Goal: Task Accomplishment & Management: Use online tool/utility

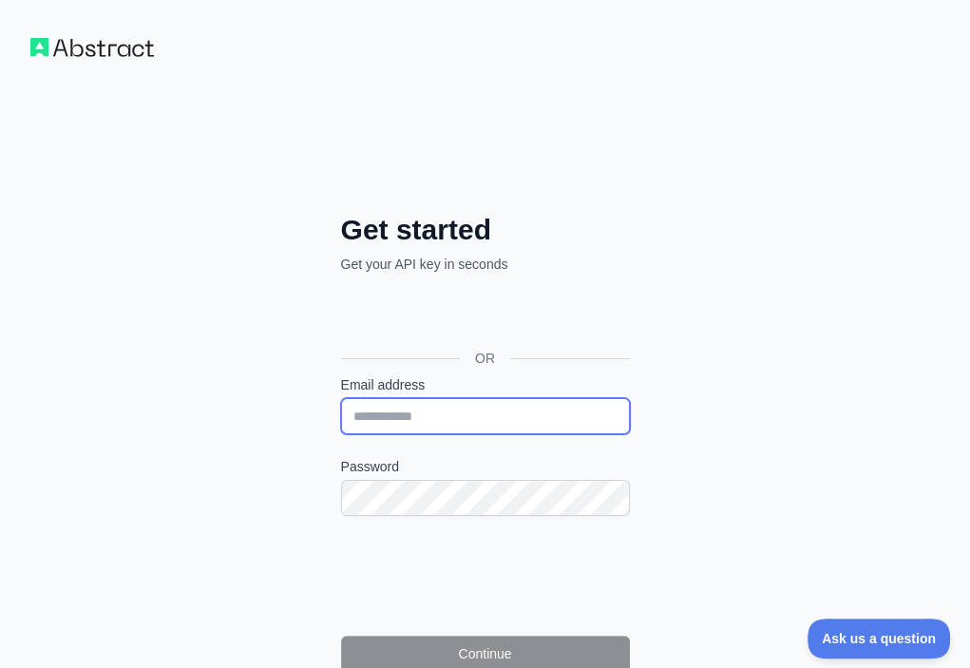
click at [341, 398] on input "Email address" at bounding box center [485, 416] width 289 height 36
paste input "**********"
type input "**********"
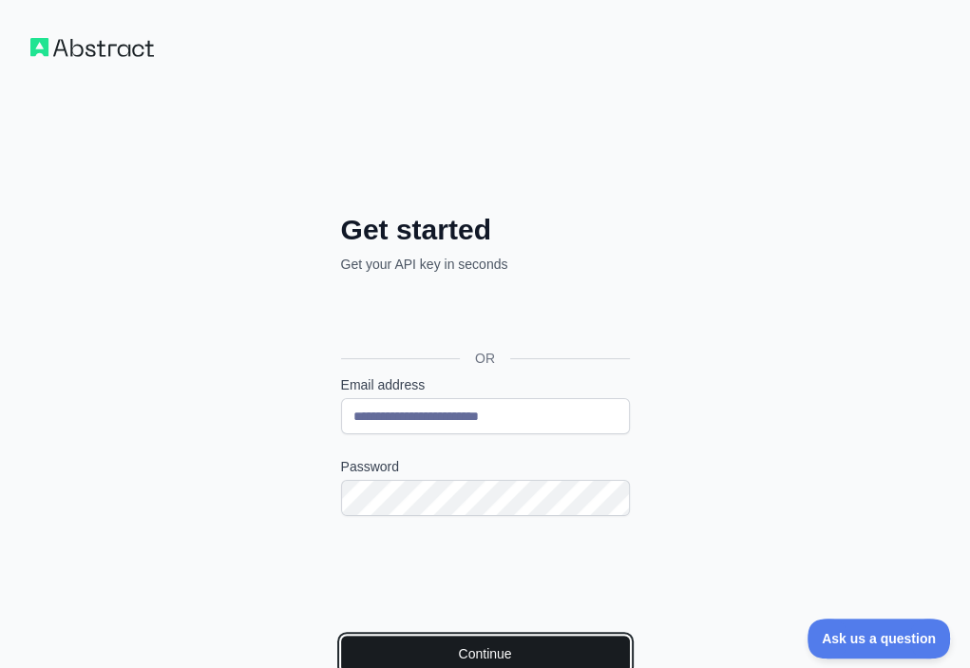
click at [341, 635] on button "Continue" at bounding box center [485, 653] width 289 height 36
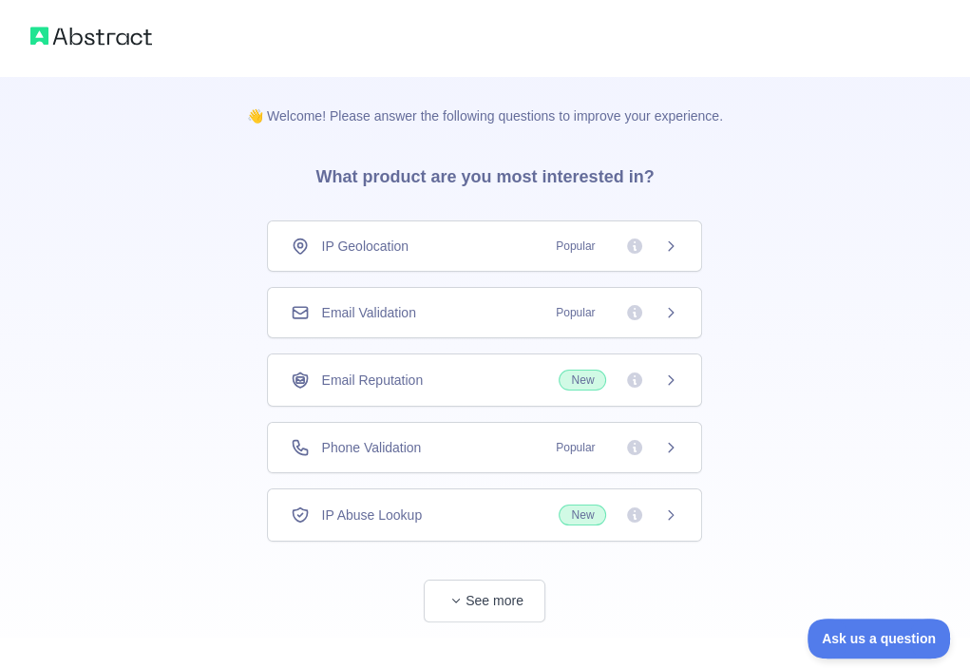
click at [516, 311] on div "Email Validation Popular" at bounding box center [485, 312] width 388 height 19
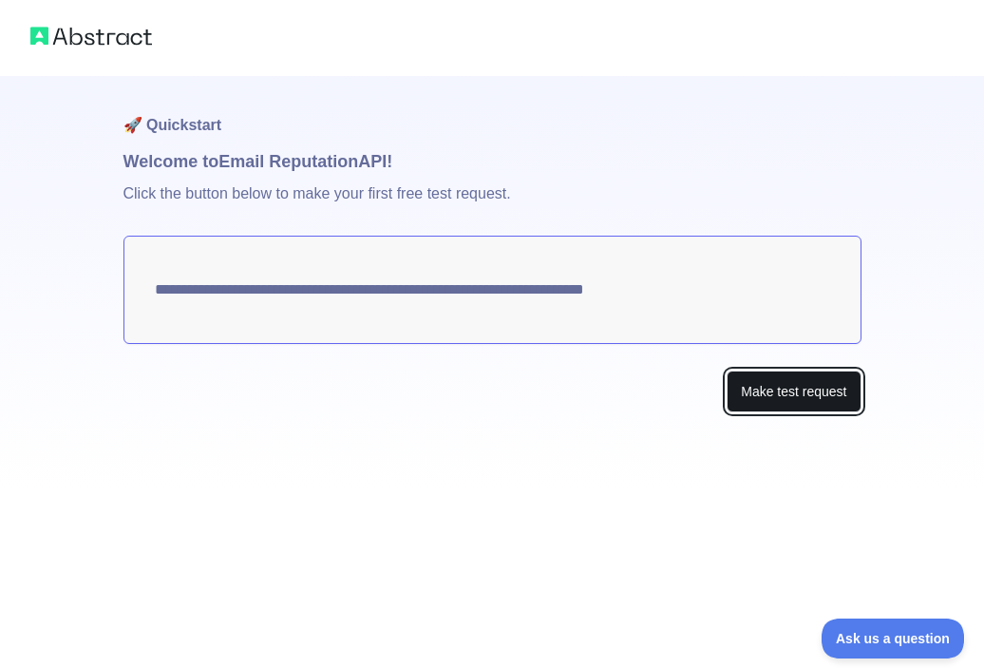
click at [821, 388] on button "Make test request" at bounding box center [794, 391] width 134 height 43
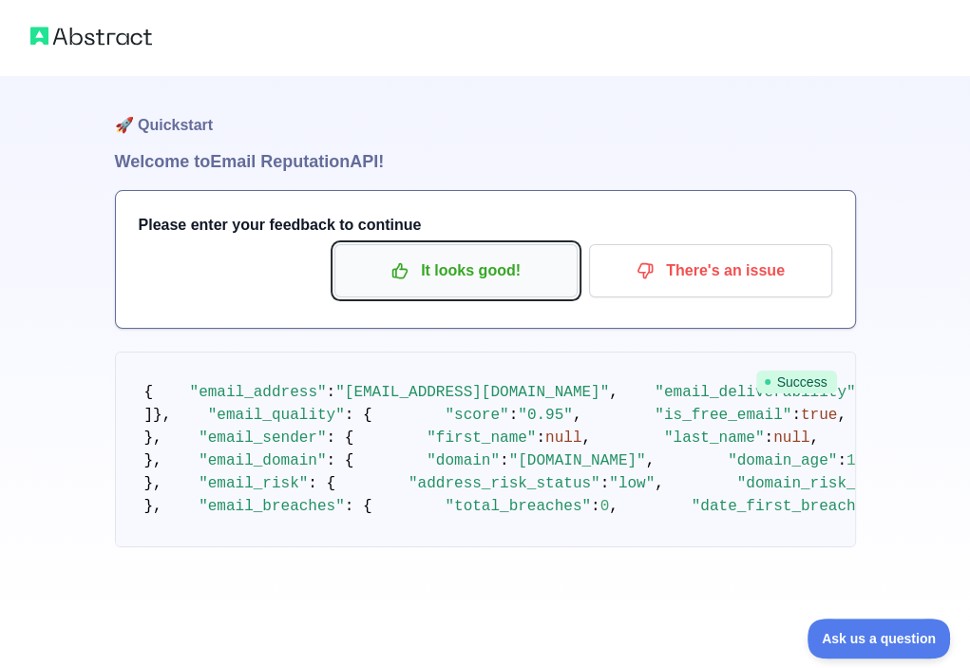
click at [490, 271] on p "It looks good!" at bounding box center [456, 271] width 215 height 32
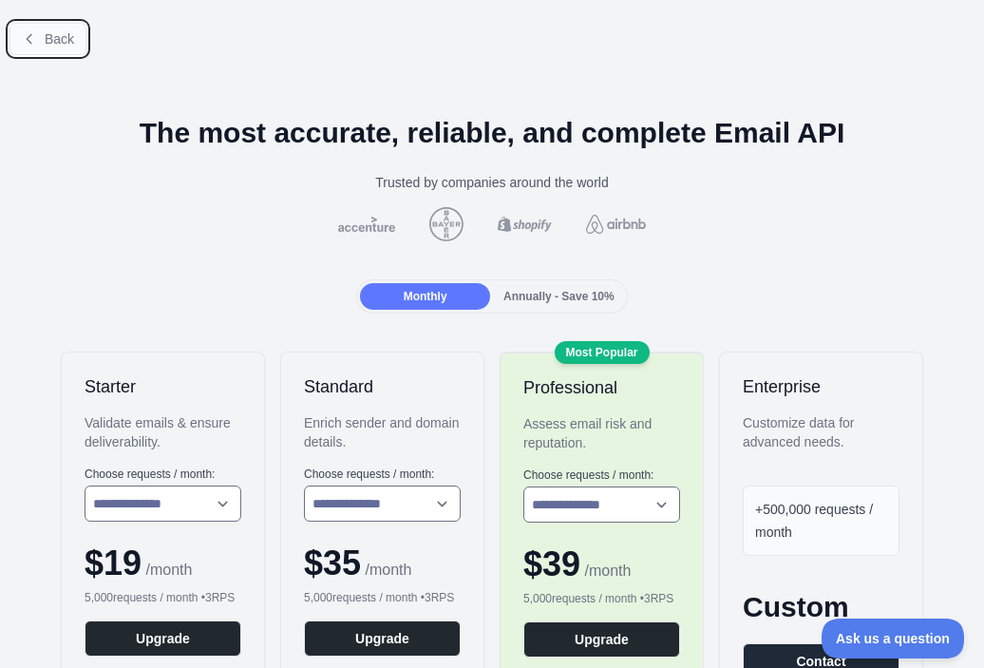
click at [51, 31] on span "Back" at bounding box center [59, 38] width 29 height 15
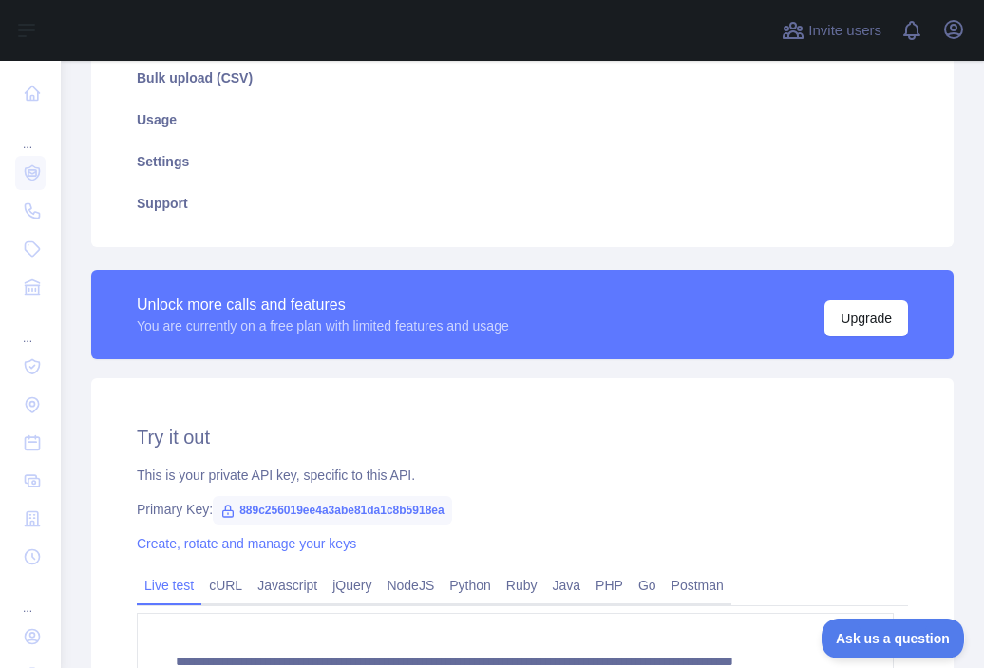
scroll to position [380, 0]
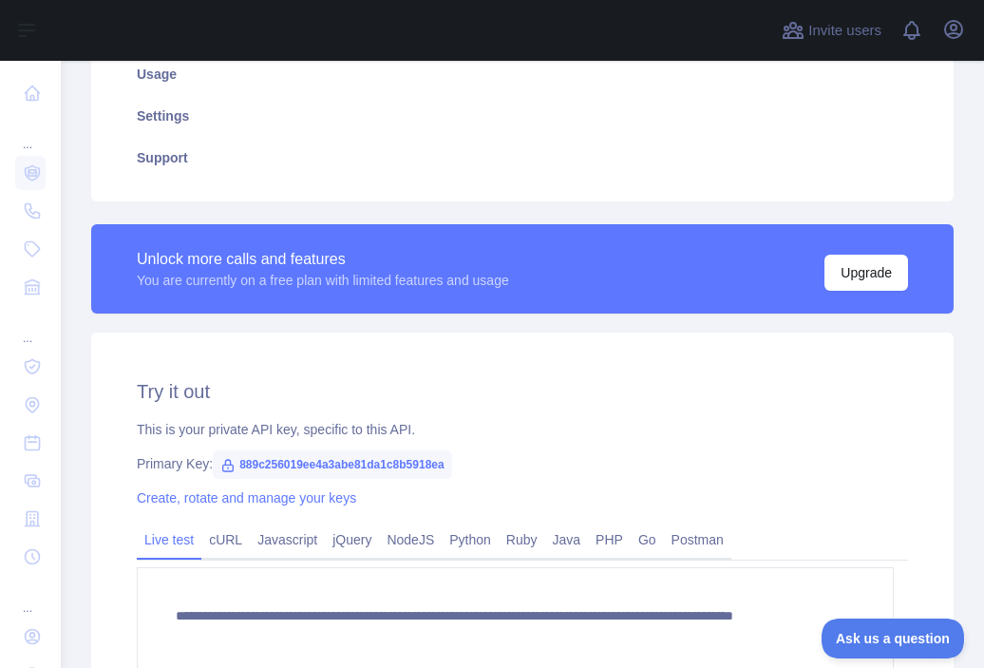
click at [418, 458] on span "889c256019ee4a3abe81da1c8b5918ea" at bounding box center [332, 464] width 239 height 28
copy span "889c256019ee4a3abe81da1c8b5918ea"
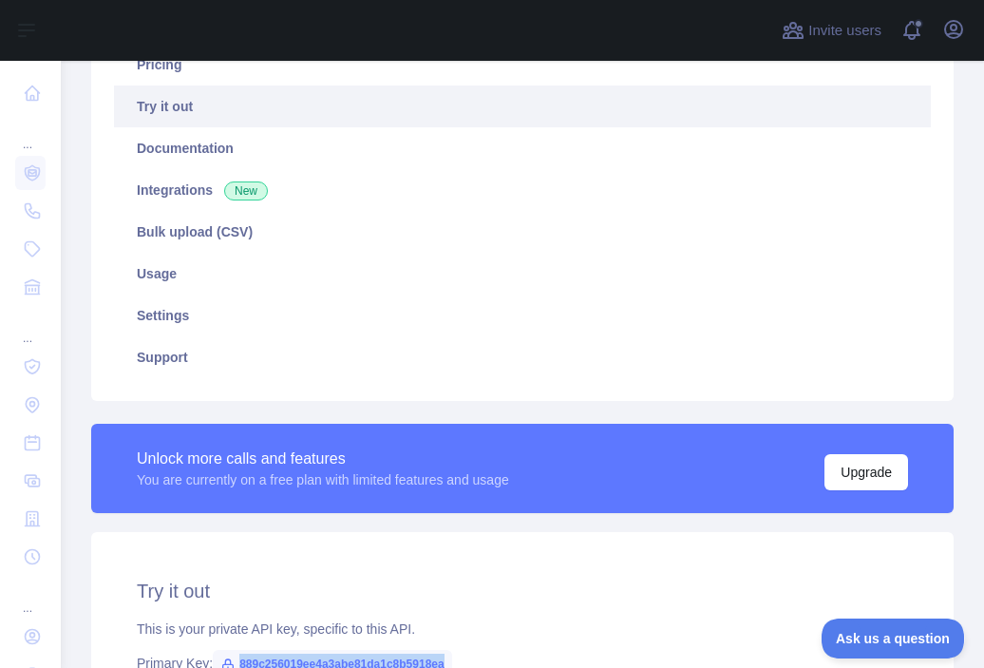
scroll to position [0, 0]
